Goal: Book appointment/travel/reservation

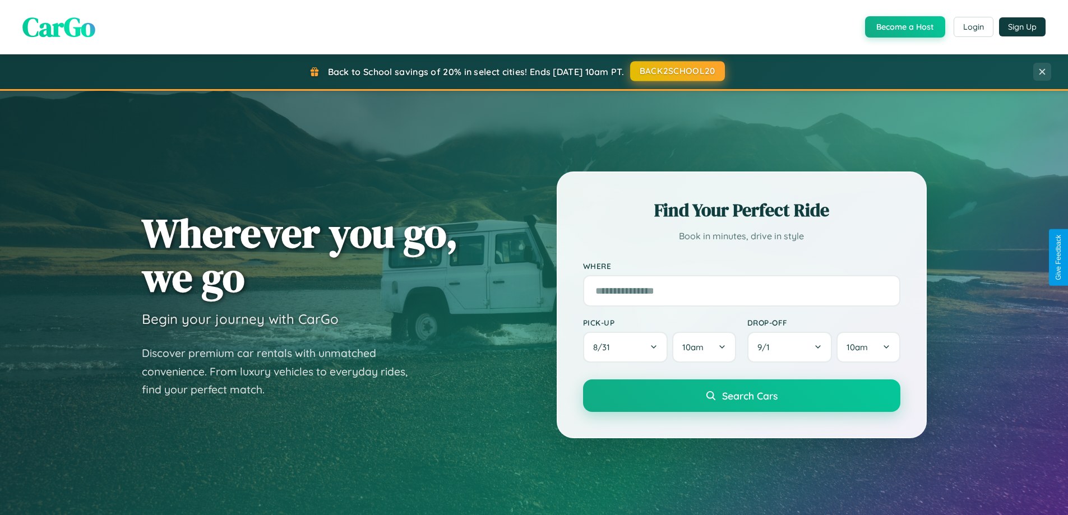
click at [677, 71] on button "BACK2SCHOOL20" at bounding box center [677, 71] width 95 height 20
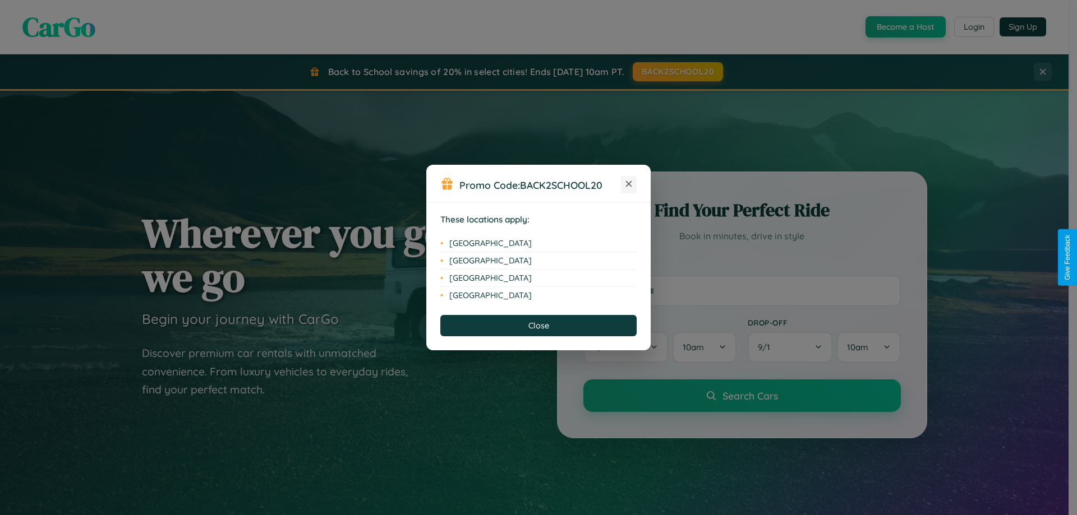
click at [629, 185] on icon at bounding box center [629, 184] width 6 height 6
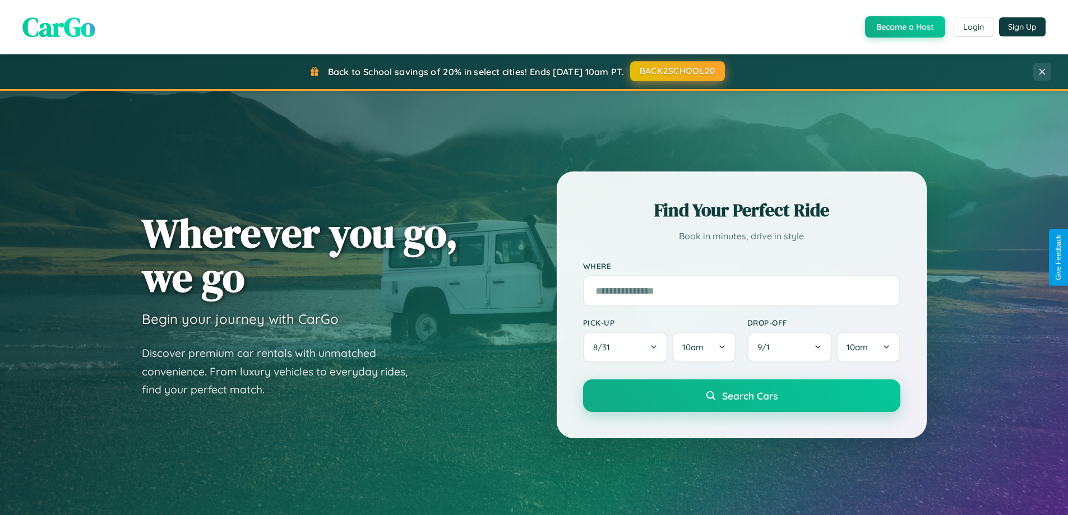
click at [677, 71] on button "BACK2SCHOOL20" at bounding box center [677, 71] width 95 height 20
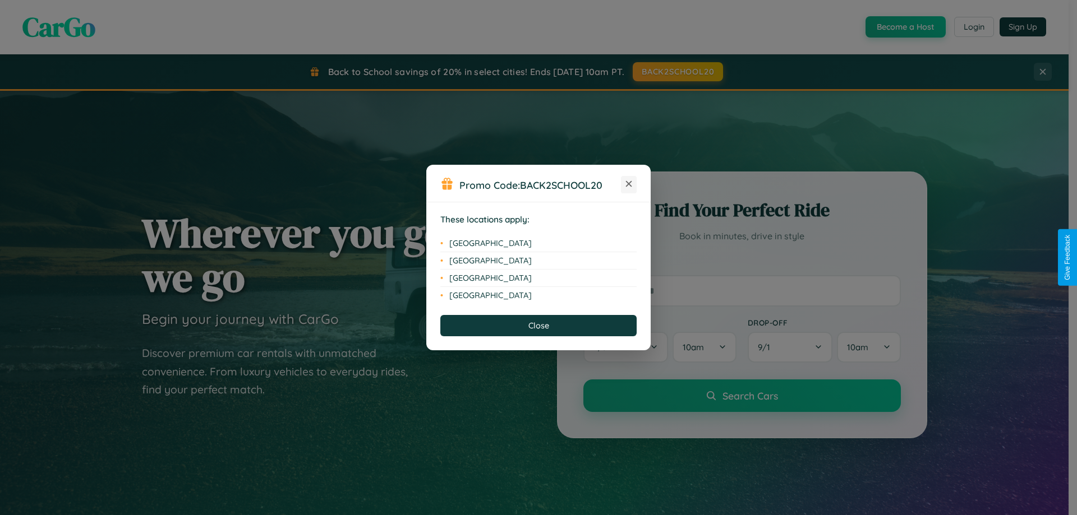
click at [629, 185] on icon at bounding box center [629, 184] width 6 height 6
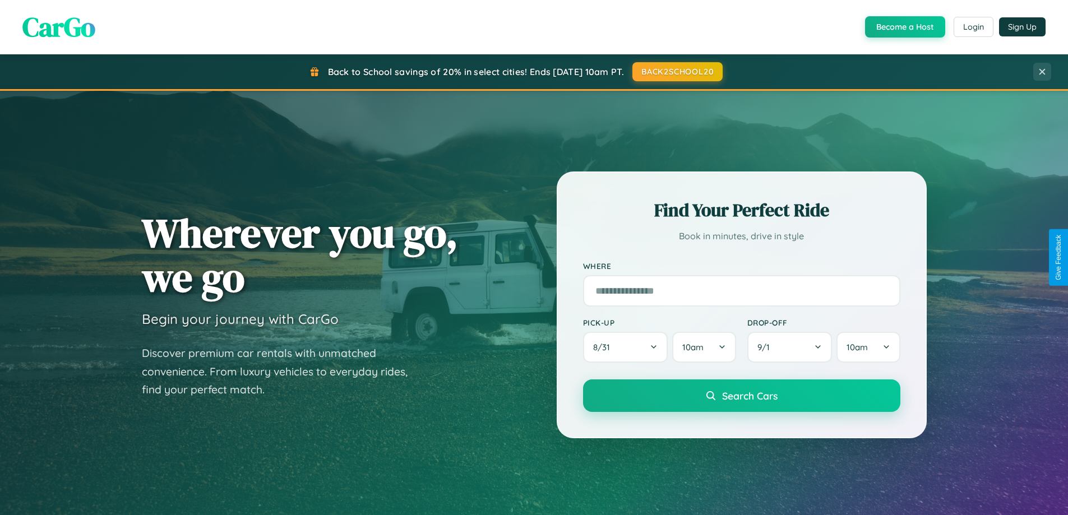
scroll to position [483, 0]
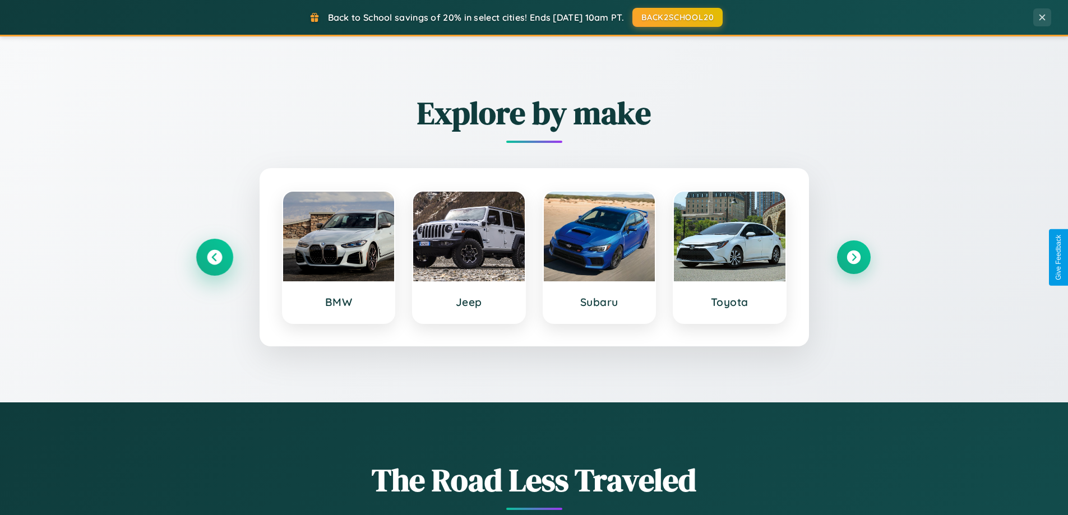
click at [214, 257] on icon at bounding box center [214, 257] width 15 height 15
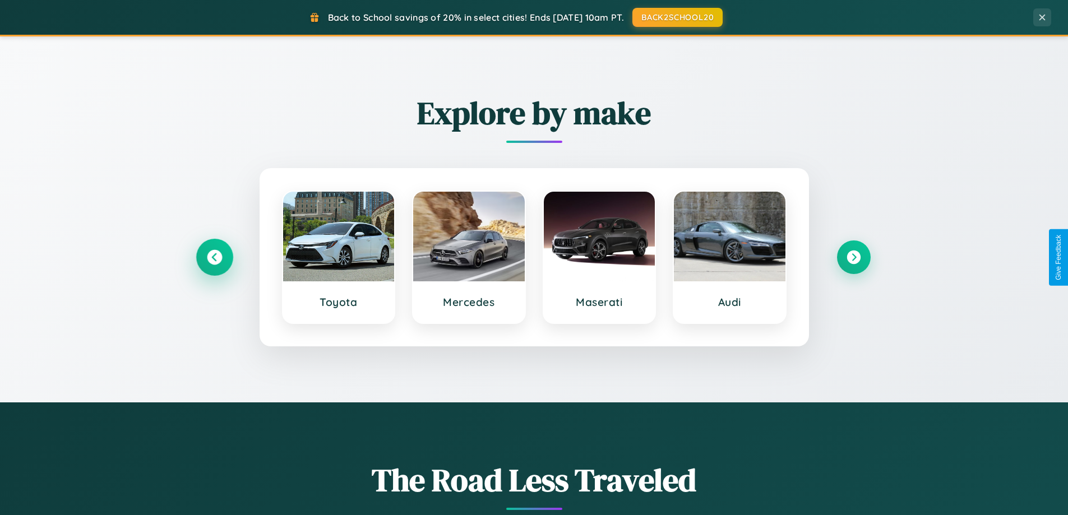
click at [214, 257] on icon at bounding box center [214, 257] width 15 height 15
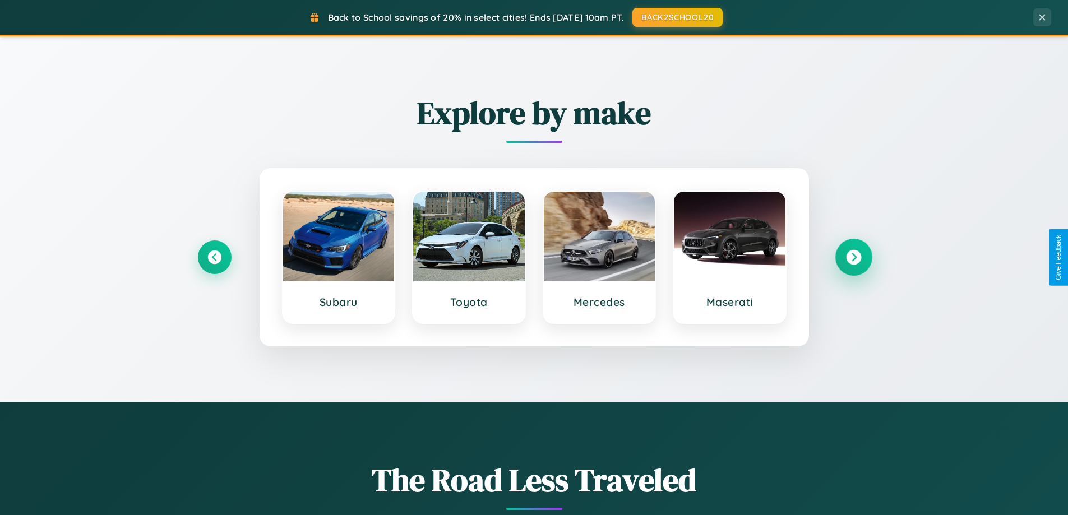
click at [854, 257] on icon at bounding box center [853, 257] width 15 height 15
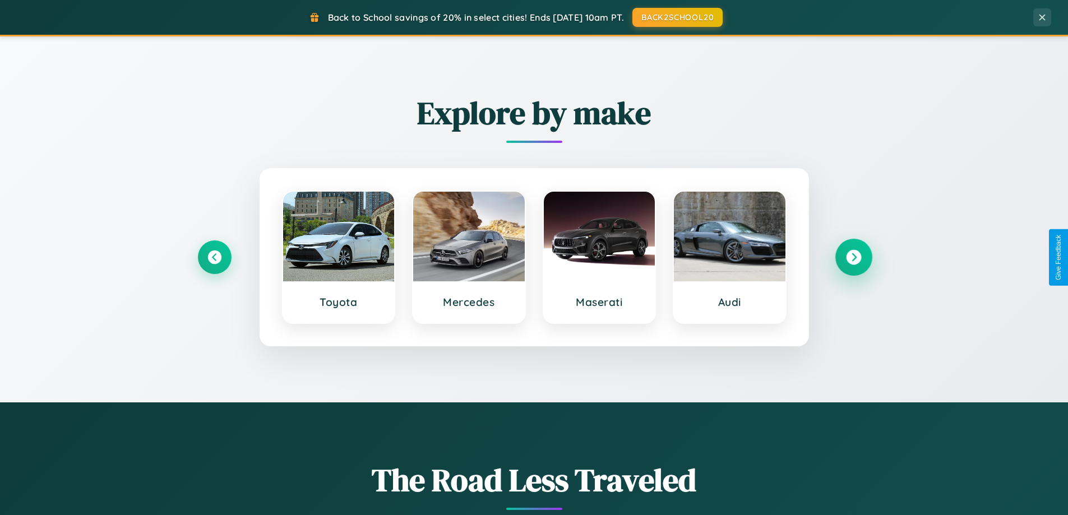
scroll to position [1802, 0]
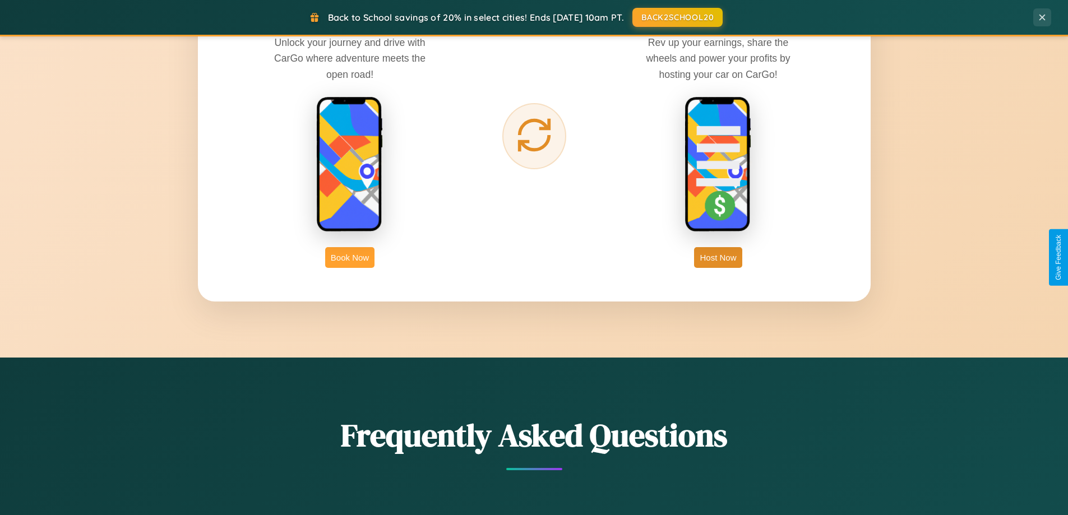
click at [350, 257] on button "Book Now" at bounding box center [349, 257] width 49 height 21
